Goal: Contribute content: Add original content to the website for others to see

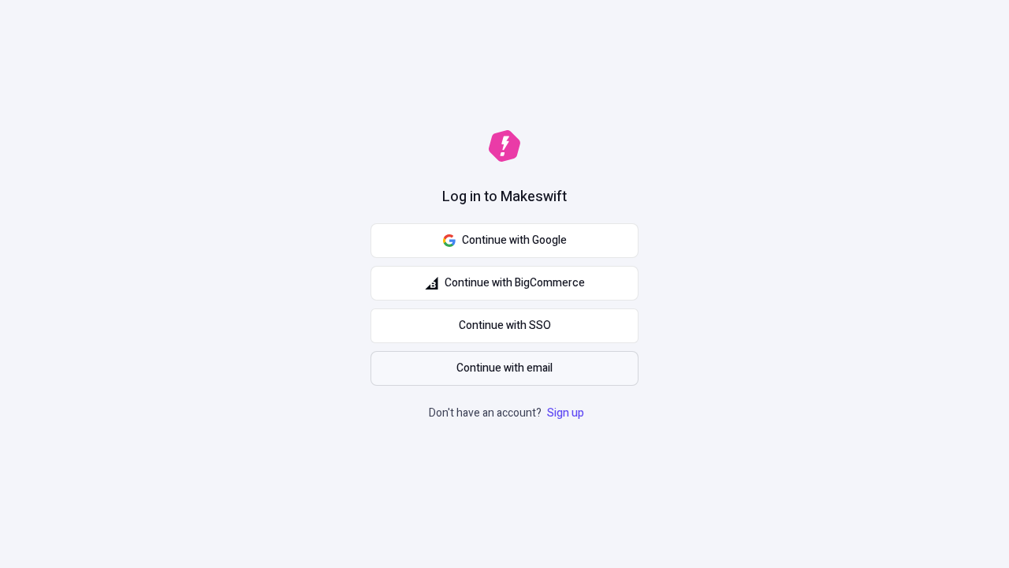
click at [505, 368] on span "Continue with email" at bounding box center [505, 368] width 96 height 17
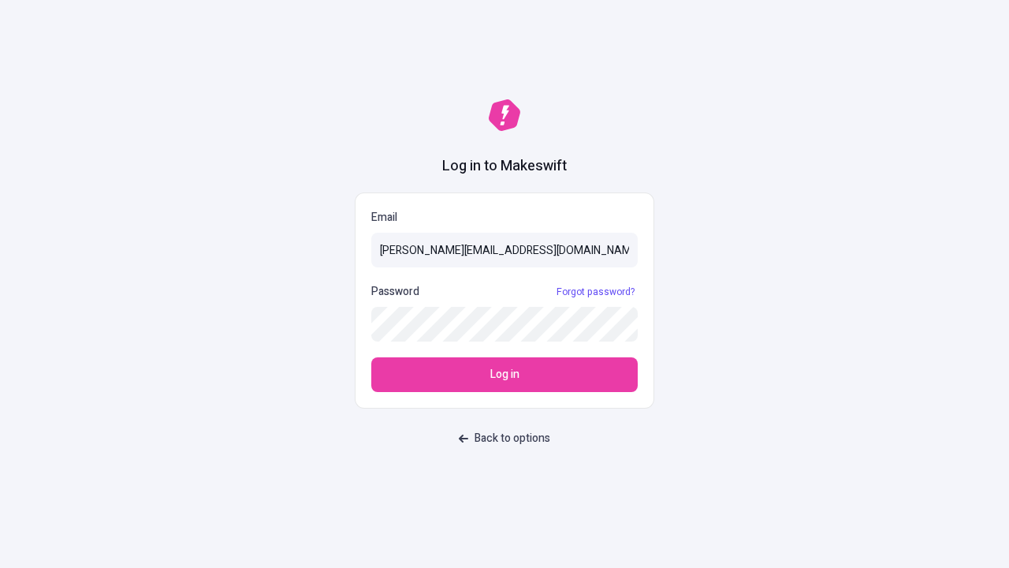
type input "sasha+test-ui@makeswift.com"
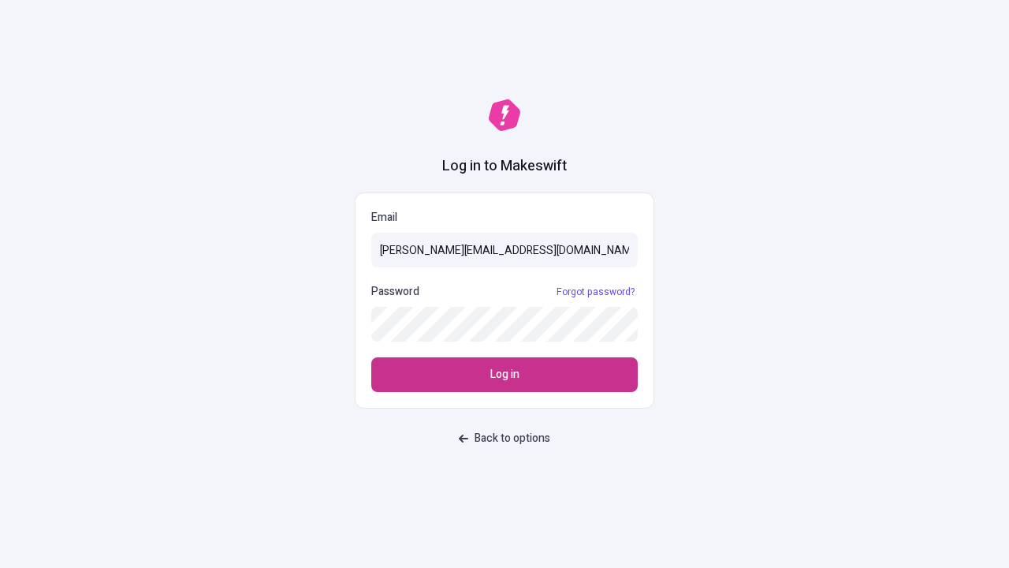
click at [505, 375] on span "Log in" at bounding box center [504, 374] width 29 height 17
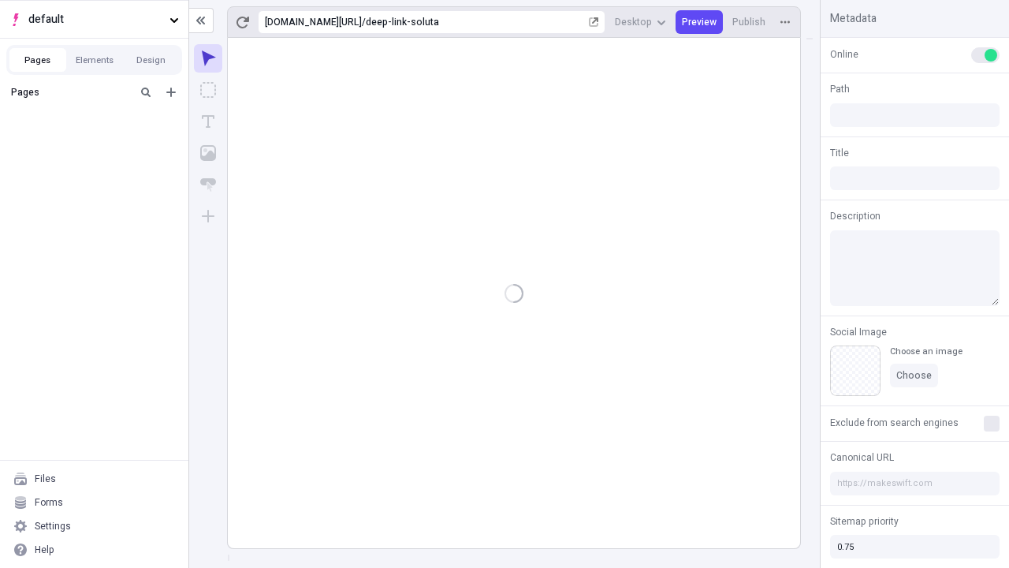
type input "/deep-link-soluta"
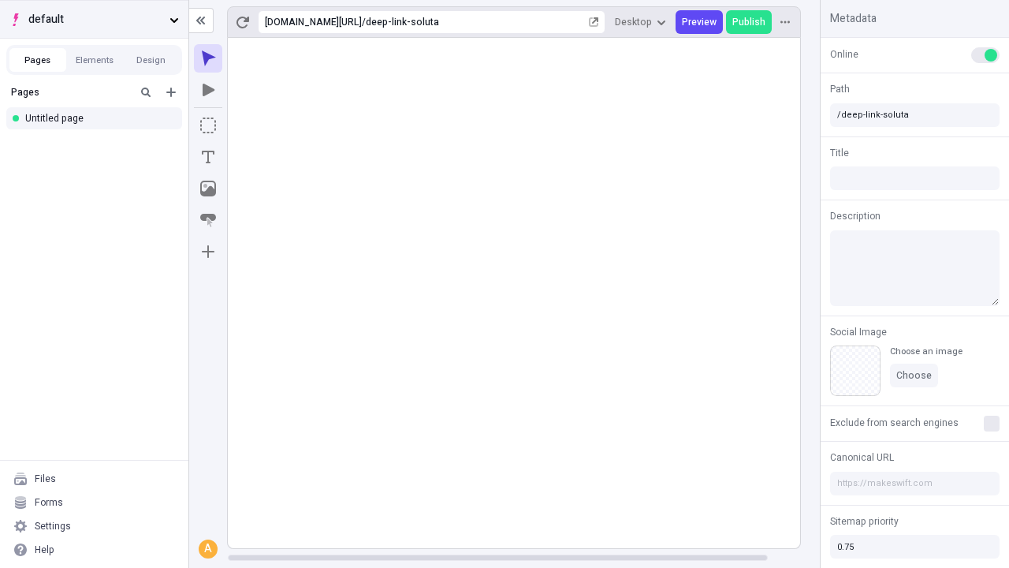
click at [94, 19] on span "default" at bounding box center [95, 19] width 135 height 17
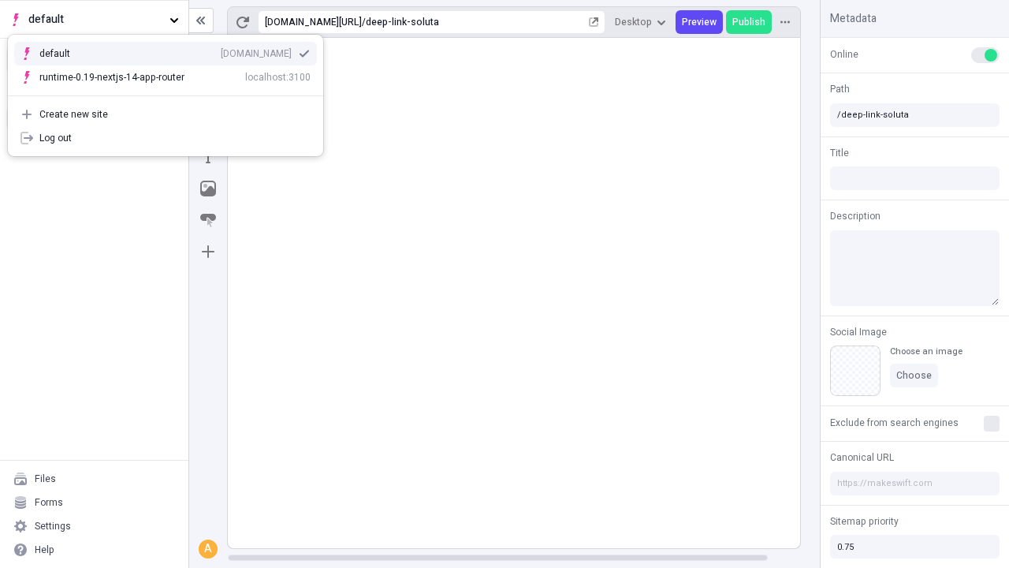
click at [166, 114] on div "Create new site" at bounding box center [174, 114] width 271 height 13
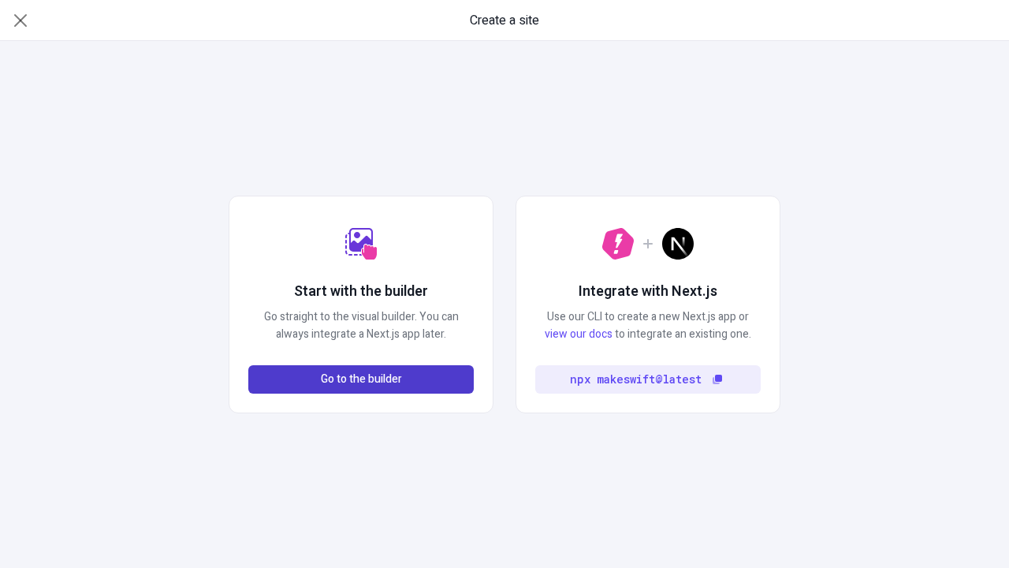
click at [361, 379] on span "Go to the builder" at bounding box center [361, 379] width 81 height 17
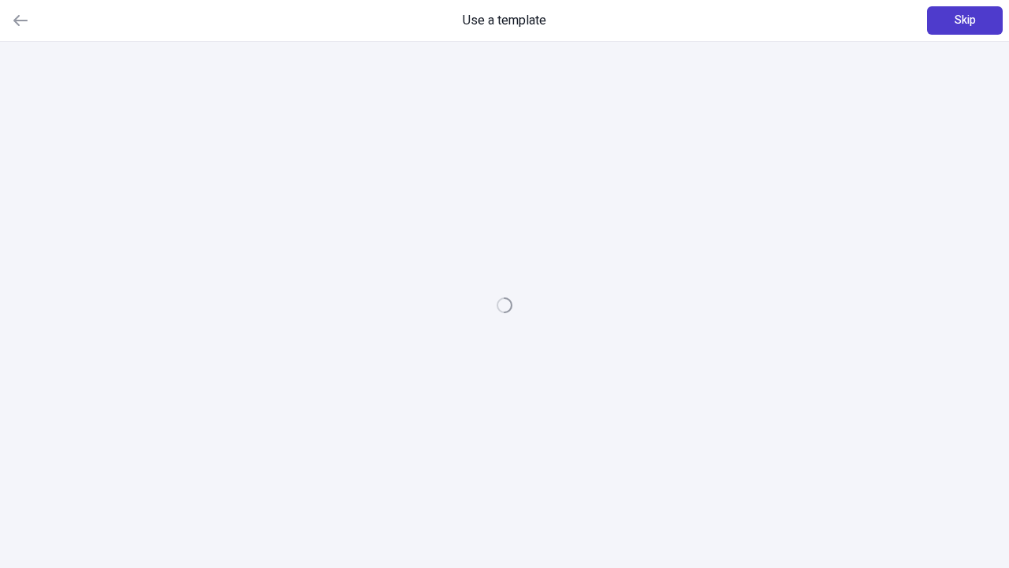
click at [965, 21] on span "Skip" at bounding box center [965, 20] width 21 height 17
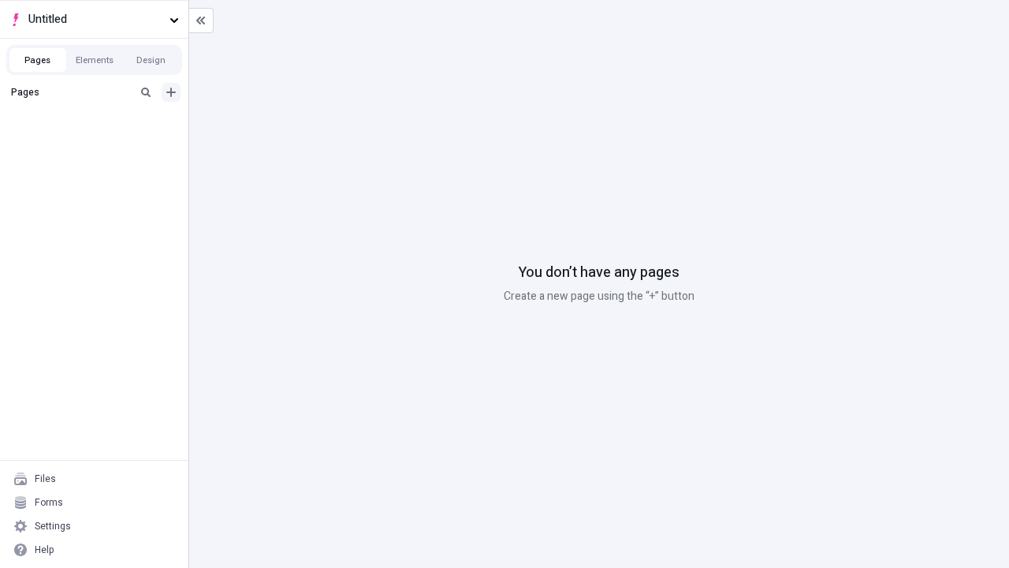
click at [171, 92] on icon "Add new" at bounding box center [170, 92] width 9 height 9
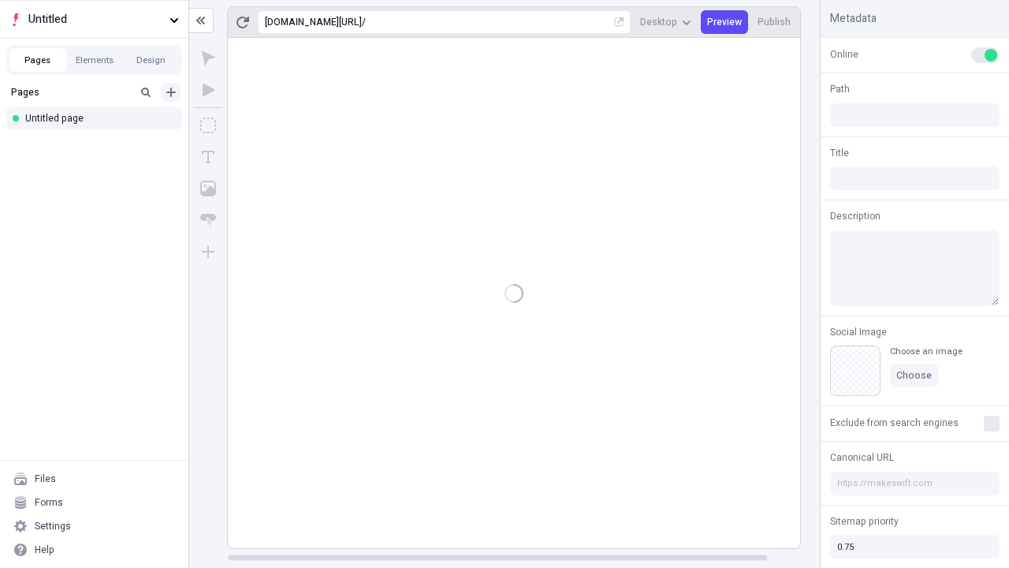
type input "/page"
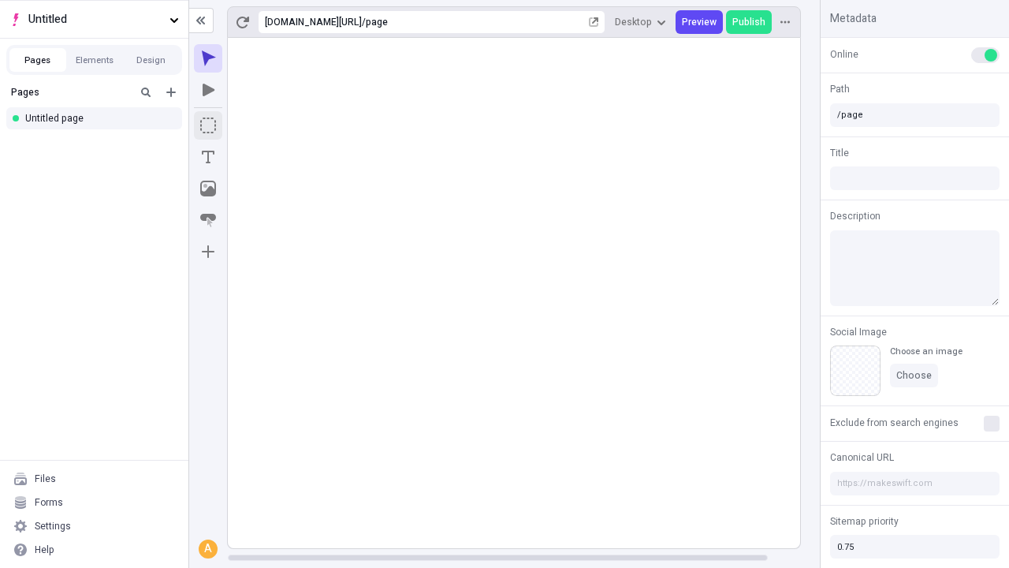
click at [208, 125] on icon "Box" at bounding box center [208, 125] width 16 height 16
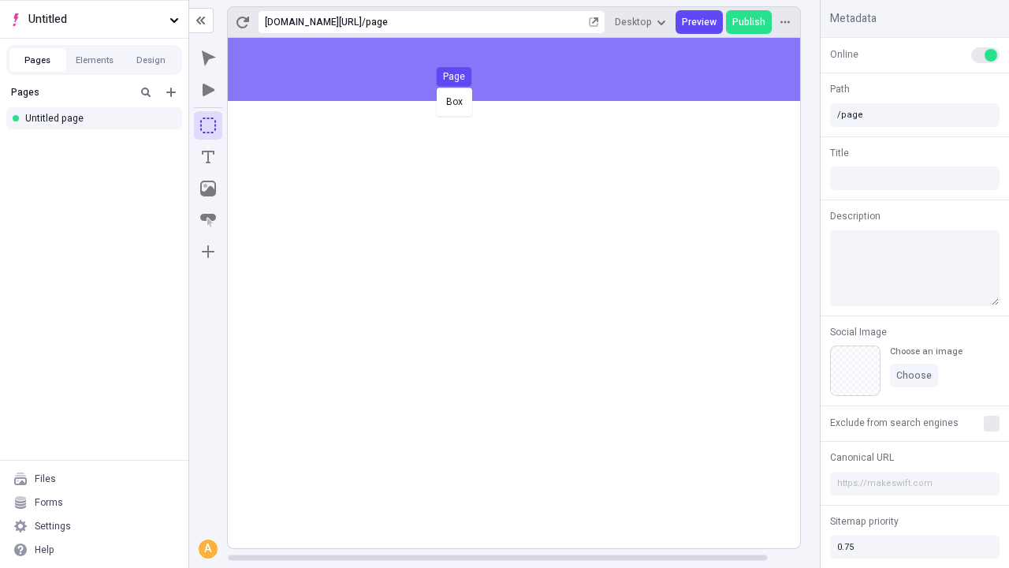
click at [530, 69] on div "Box Page" at bounding box center [504, 284] width 1009 height 568
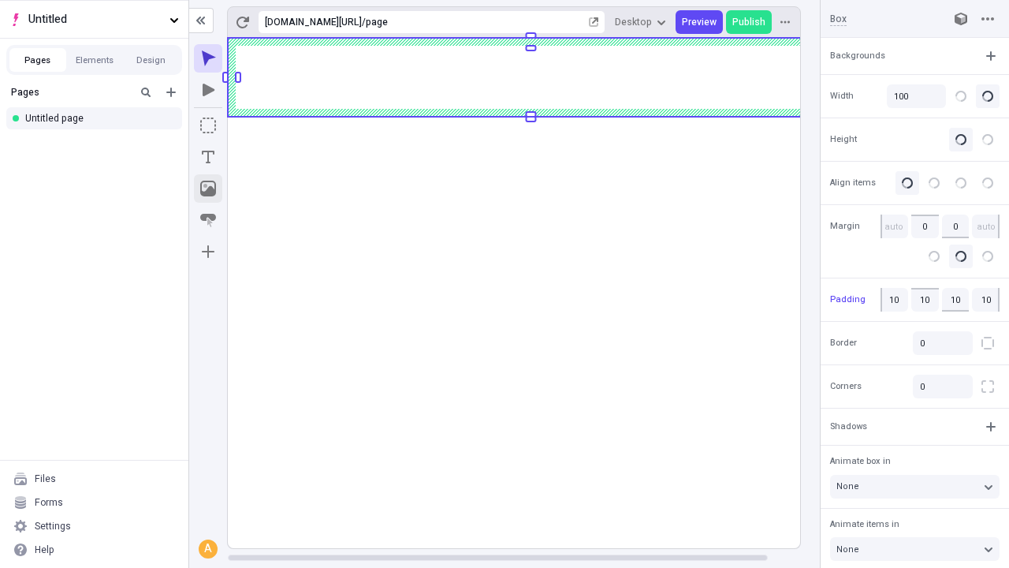
click at [208, 188] on icon "Image" at bounding box center [208, 189] width 16 height 16
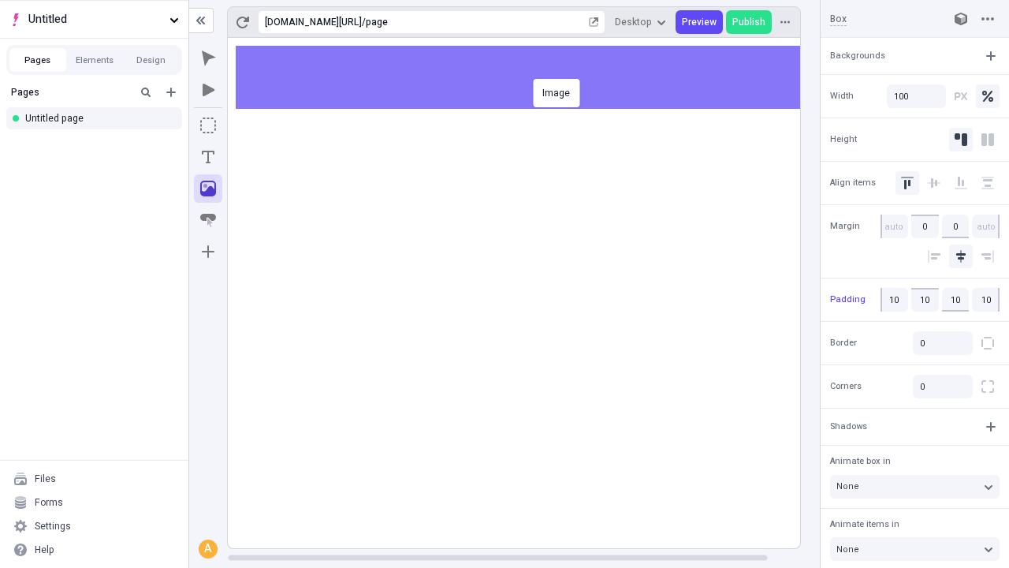
click at [530, 77] on div "Image" at bounding box center [504, 284] width 1009 height 568
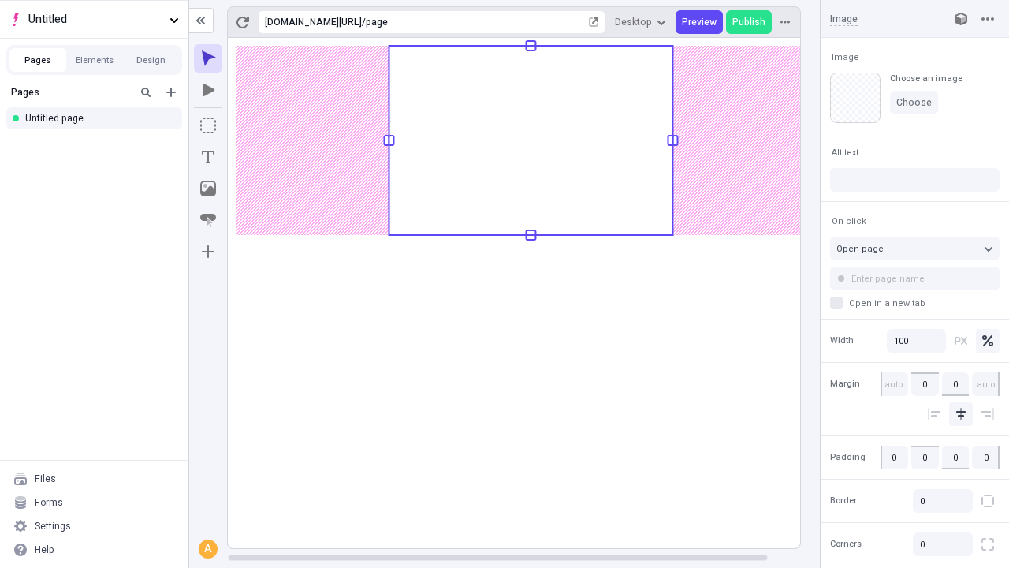
click at [208, 157] on icon "Text" at bounding box center [208, 157] width 13 height 13
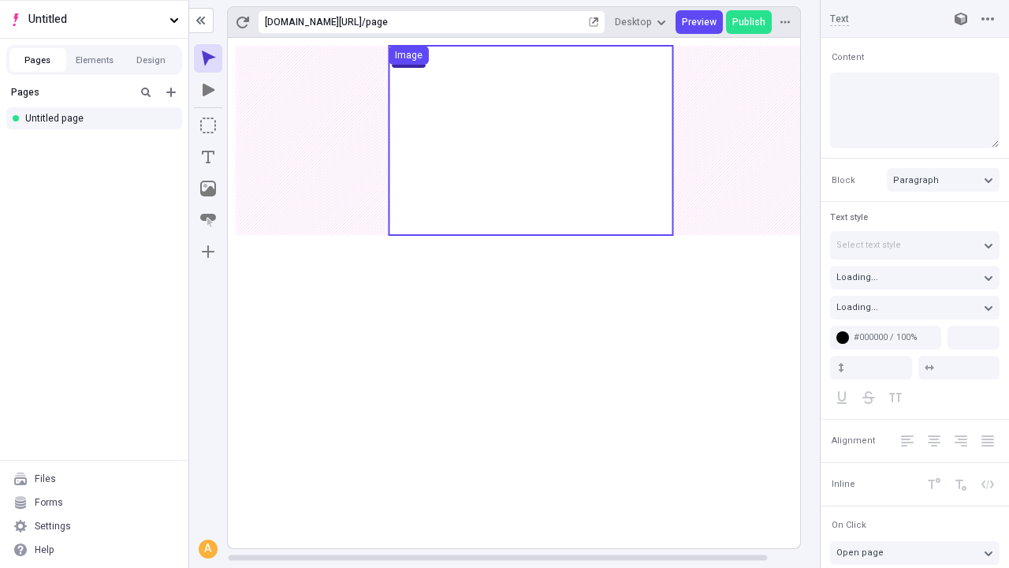
type input "18"
type input "1.5"
type textarea "Uniquely expedite interdependent models, and dynamically fashion transparent pr…"
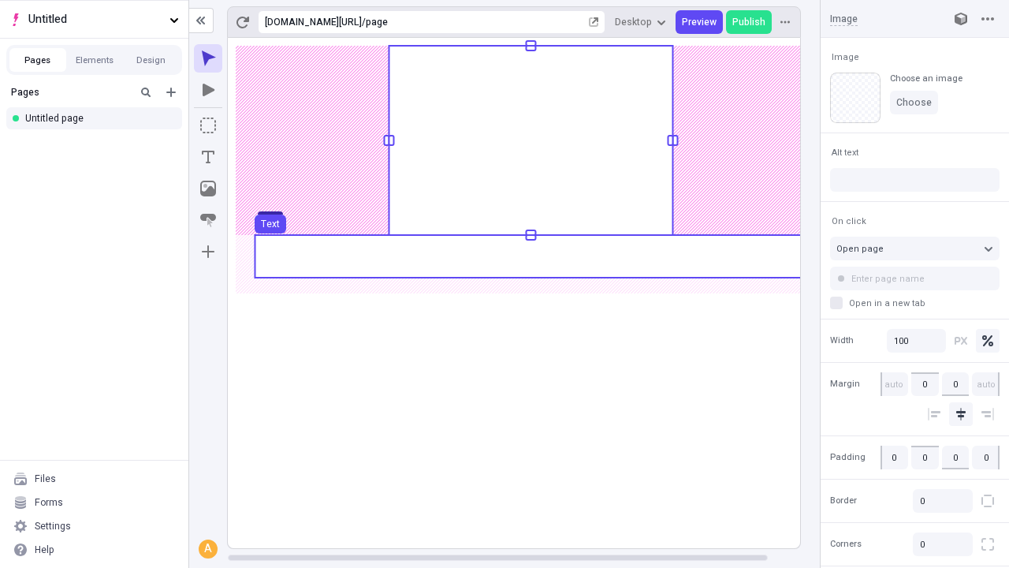
click at [530, 256] on use at bounding box center [531, 256] width 552 height 43
click at [530, 256] on rect at bounding box center [531, 293] width 606 height 510
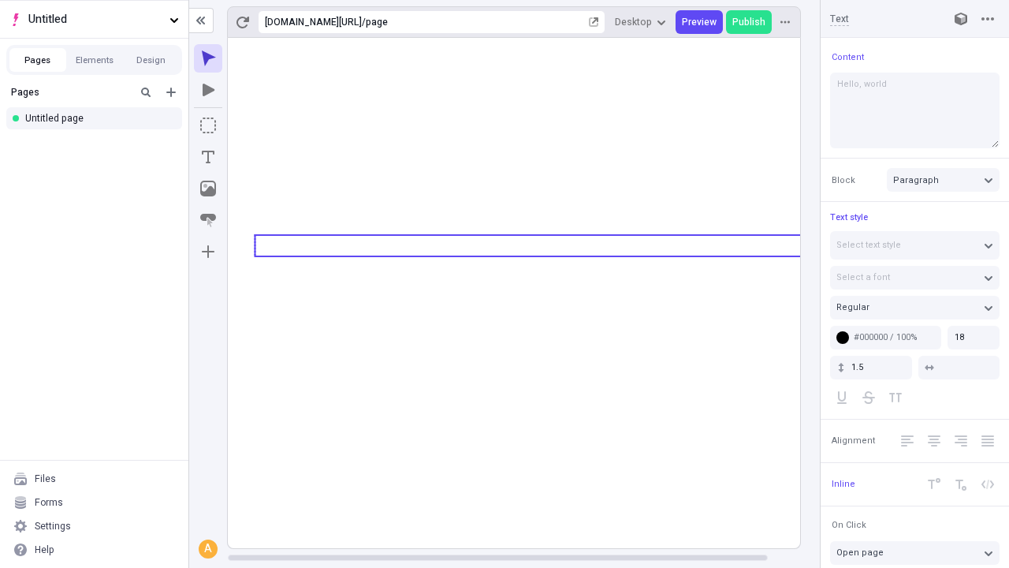
type textarea "Hello, world!"
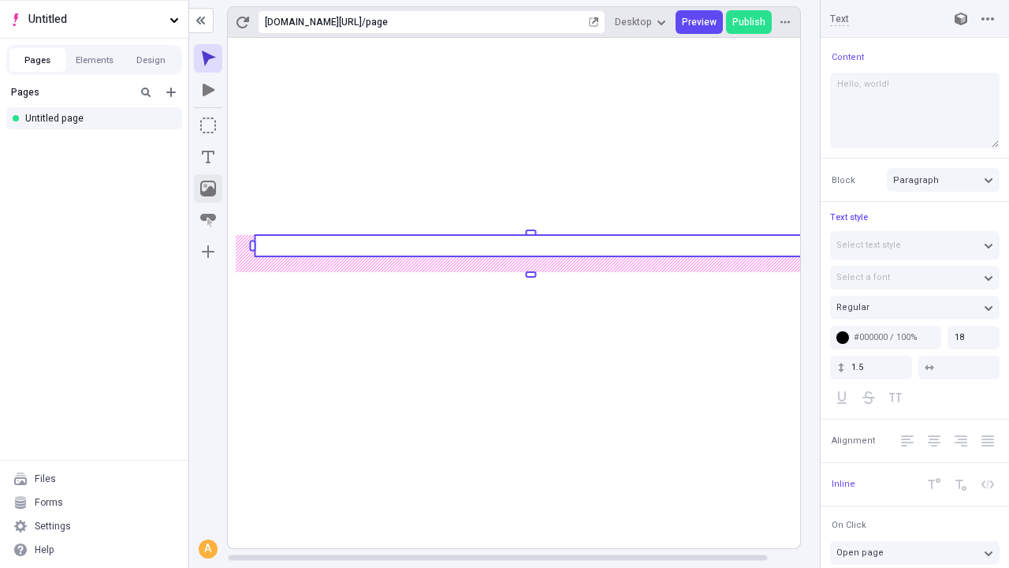
click at [208, 188] on icon "Image" at bounding box center [208, 189] width 16 height 16
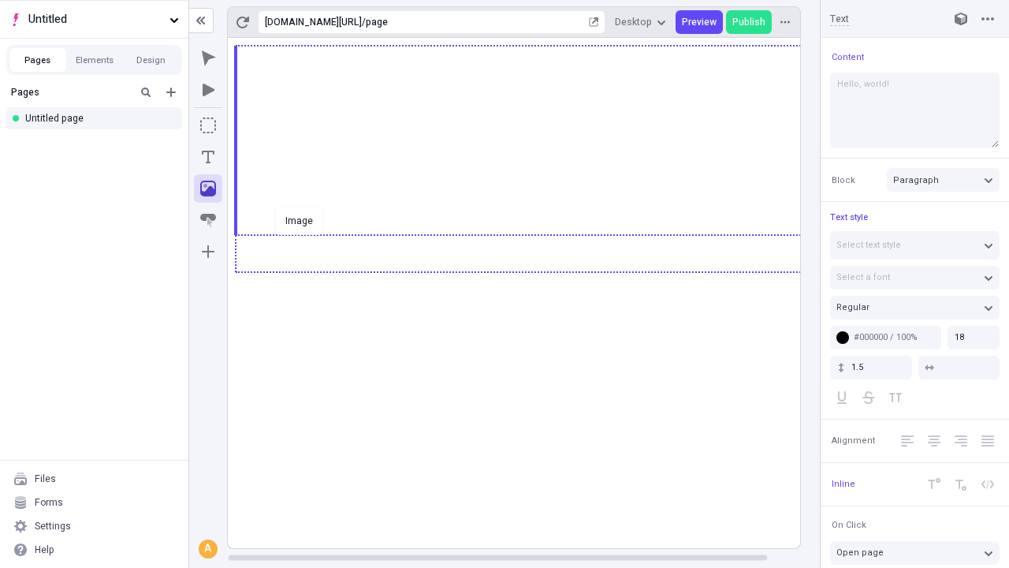
click at [530, 270] on div "Image" at bounding box center [504, 284] width 1009 height 568
